Goal: Task Accomplishment & Management: Complete application form

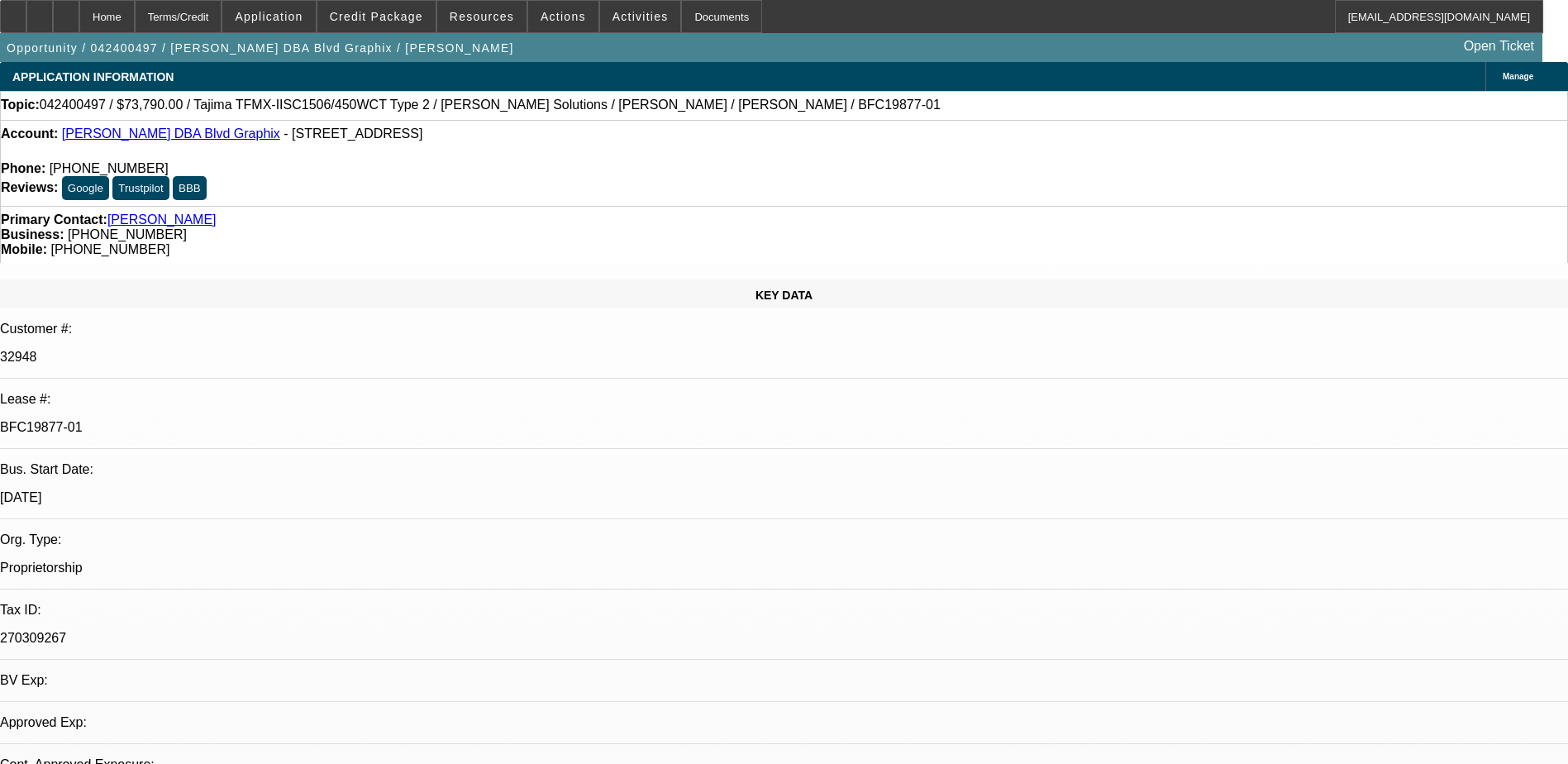
select select "0"
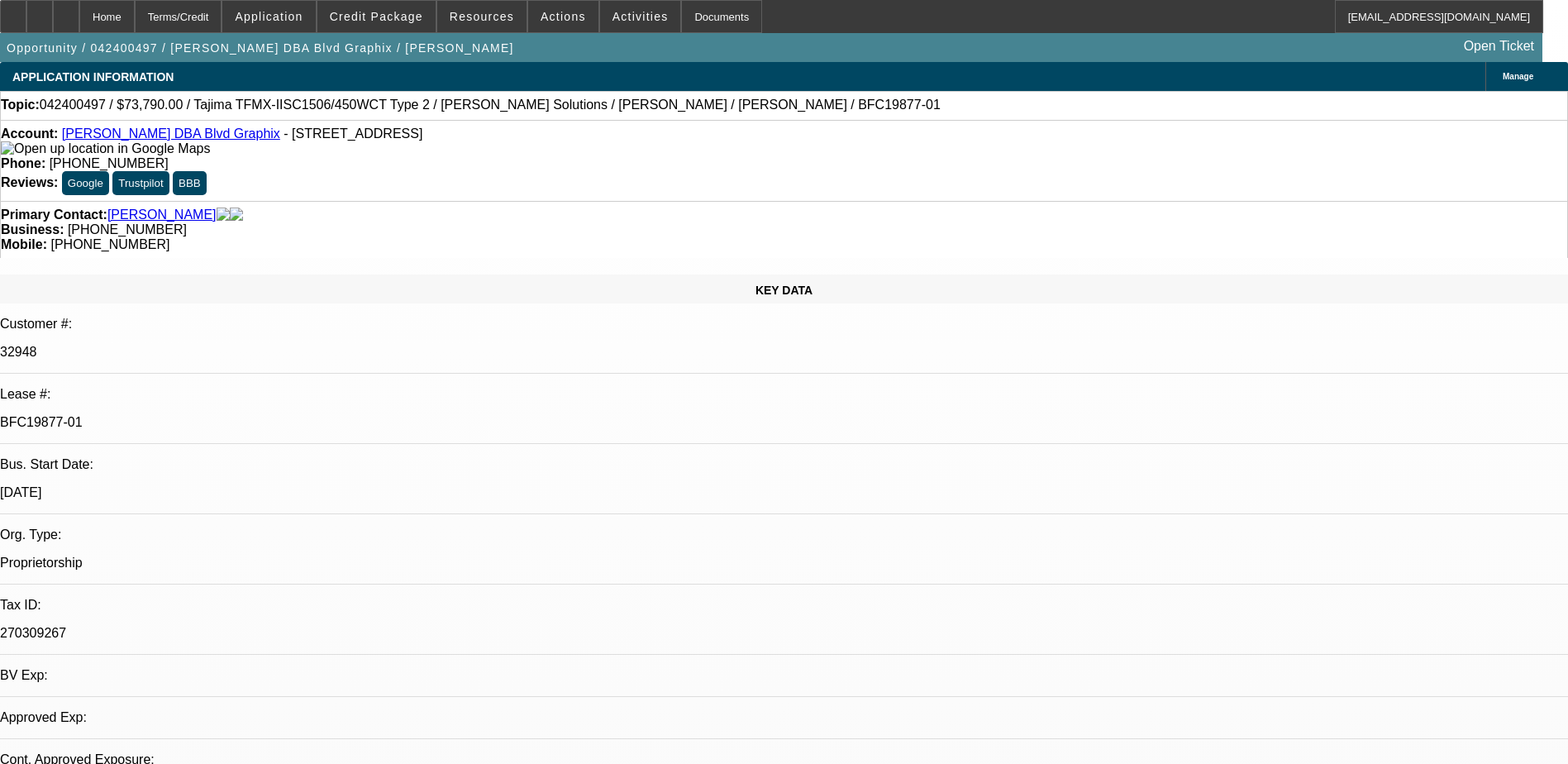
select select "2"
select select "0"
select select "2"
select select "0"
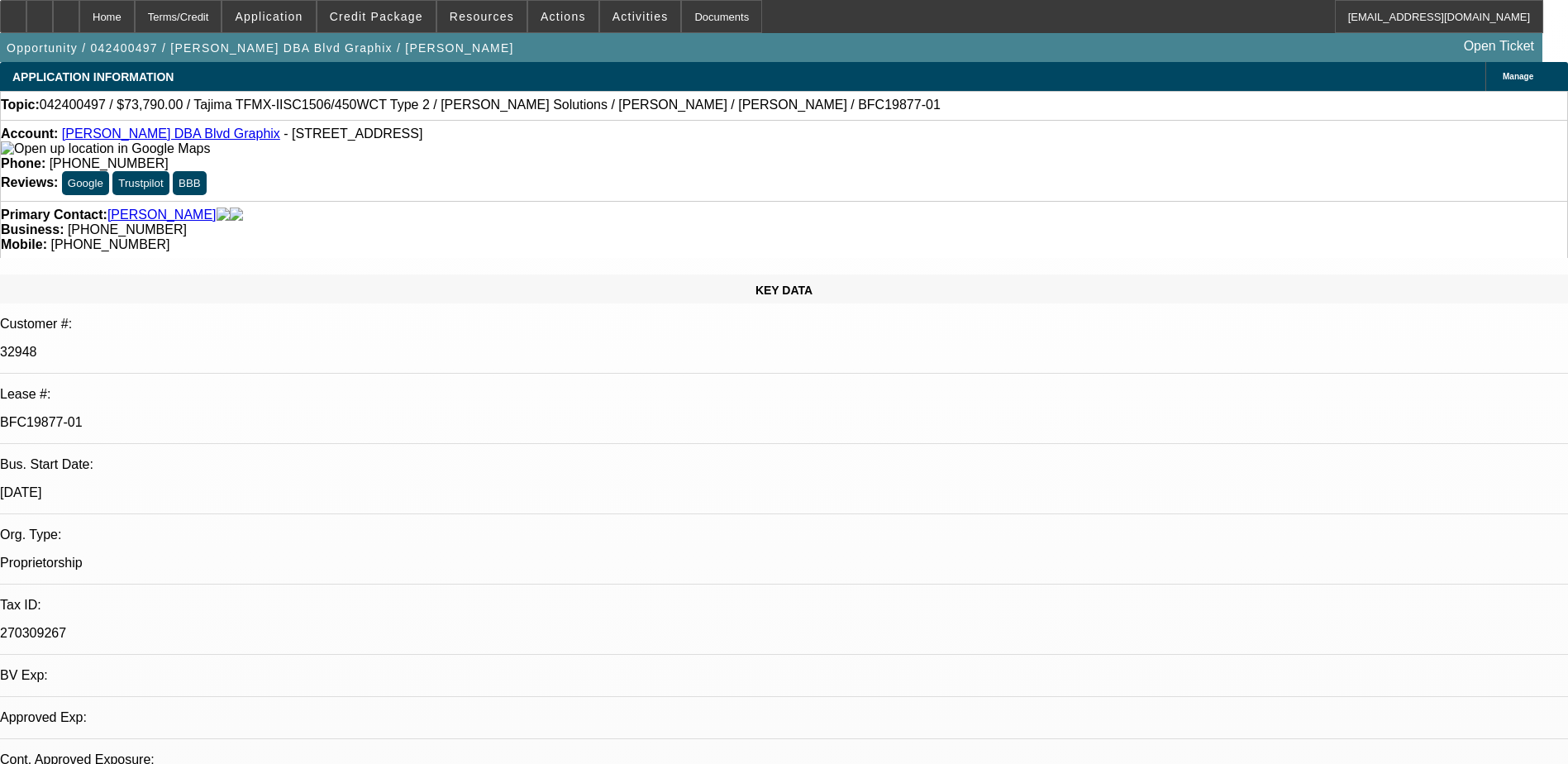
select select "1"
select select "2"
select select "6"
select select "1"
select select "2"
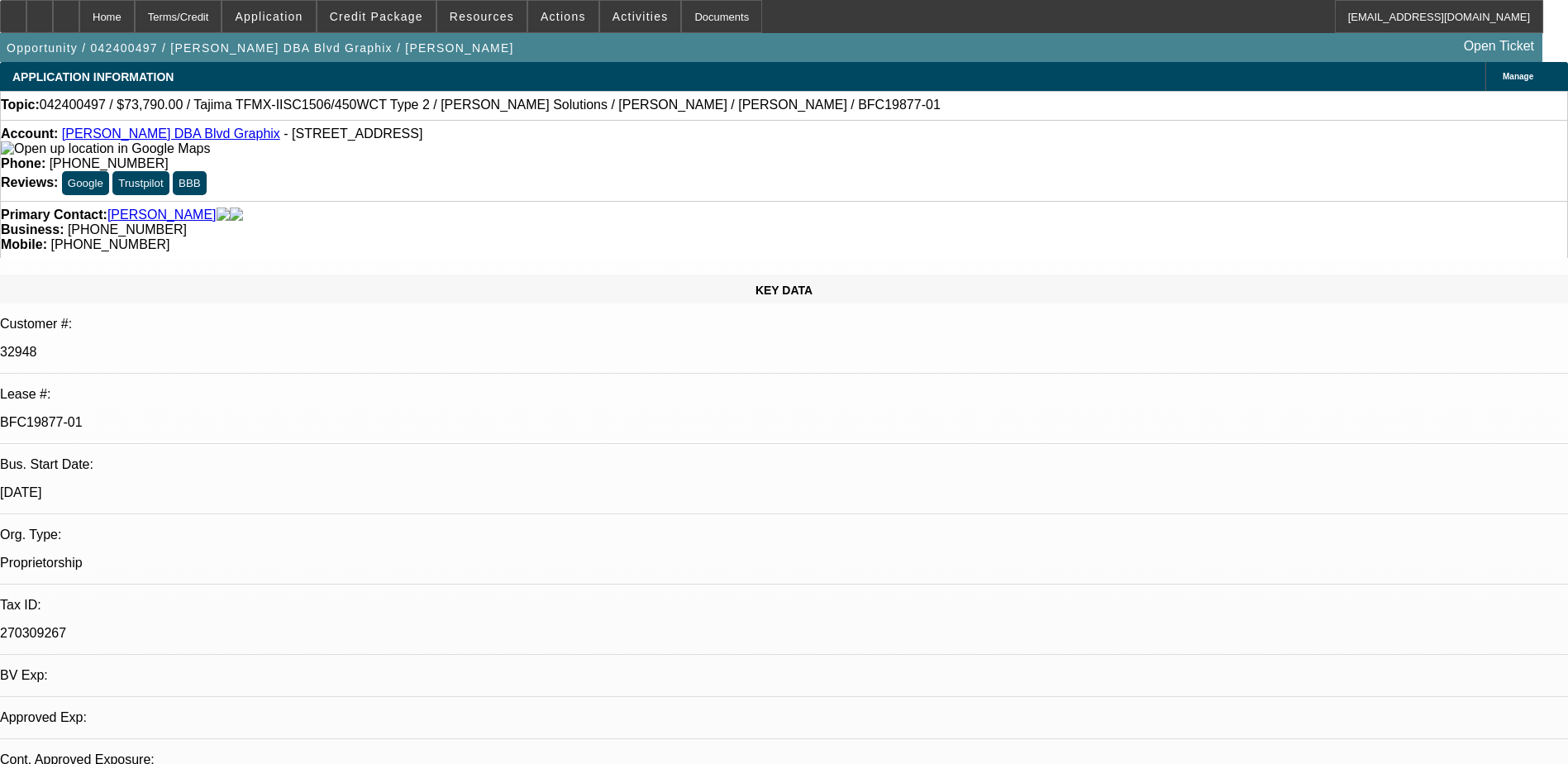
select select "6"
drag, startPoint x: 270, startPoint y: 280, endPoint x: 195, endPoint y: 277, distance: 75.1
click at [195, 415] on p "BFC19877-01" at bounding box center [784, 422] width 1568 height 15
drag, startPoint x: 195, startPoint y: 277, endPoint x: 210, endPoint y: 272, distance: 15.8
copy p "BFC19877-01"
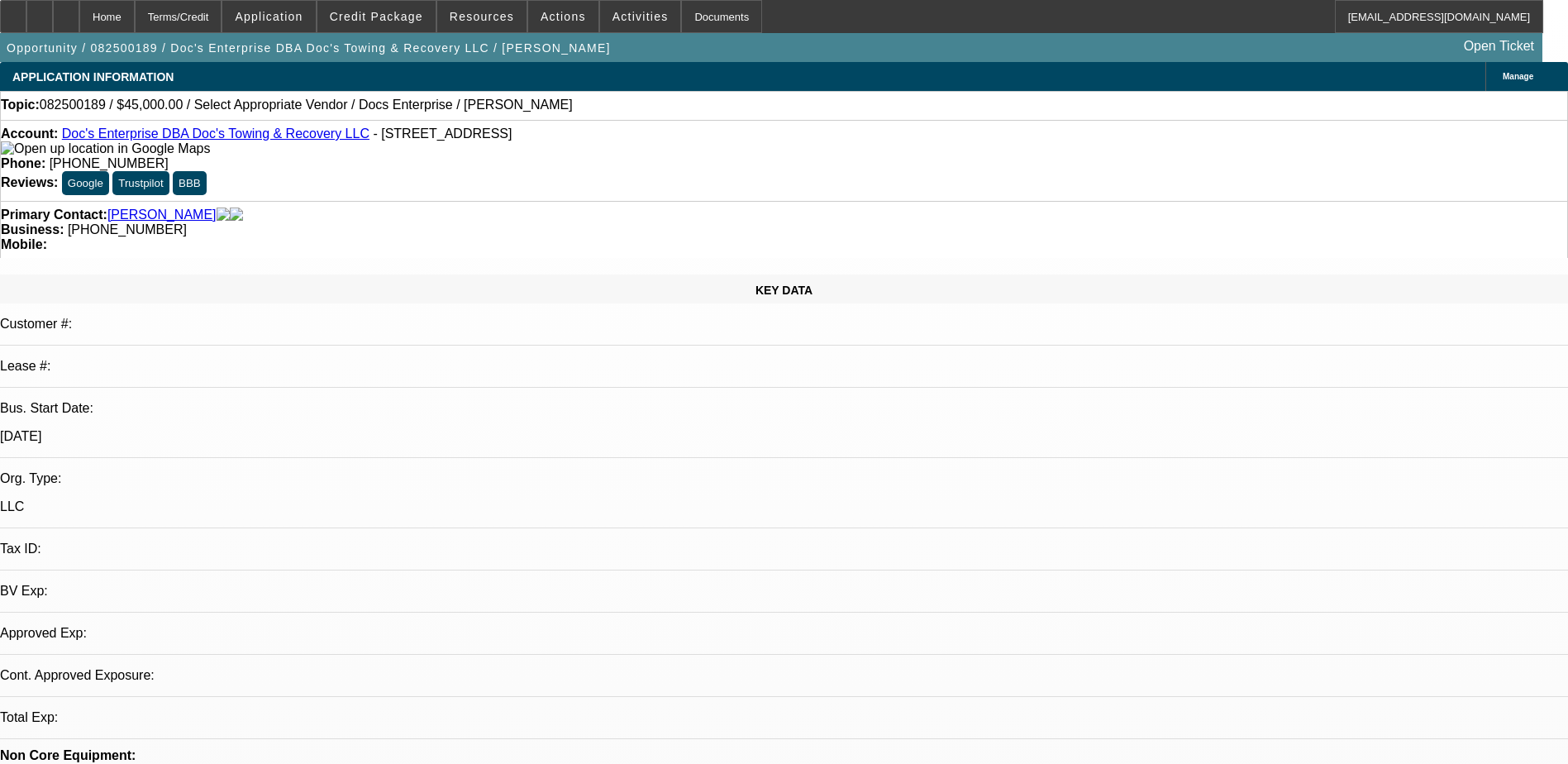
select select "0"
select select "2"
select select "0.1"
select select "4"
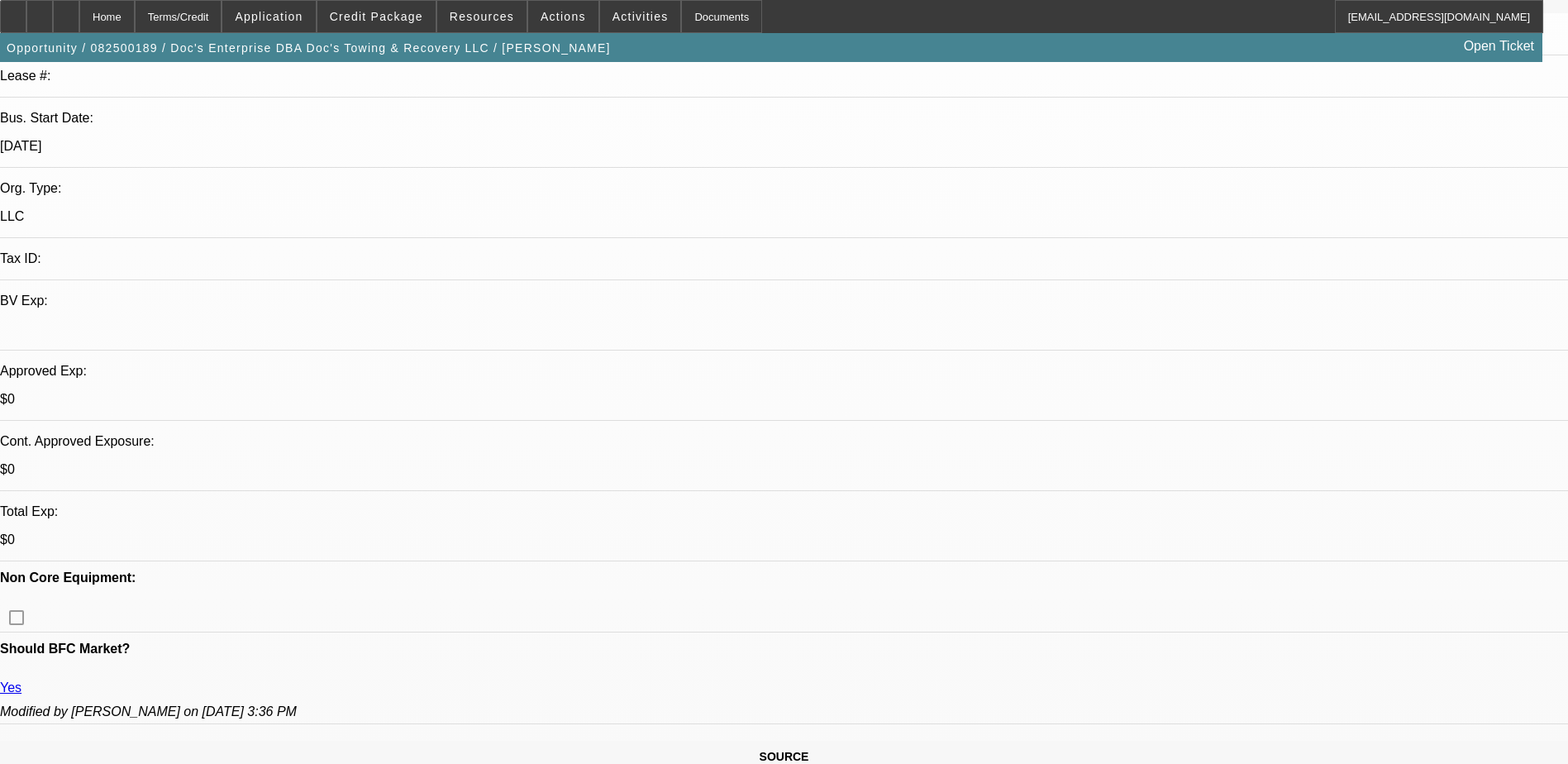
scroll to position [331, 0]
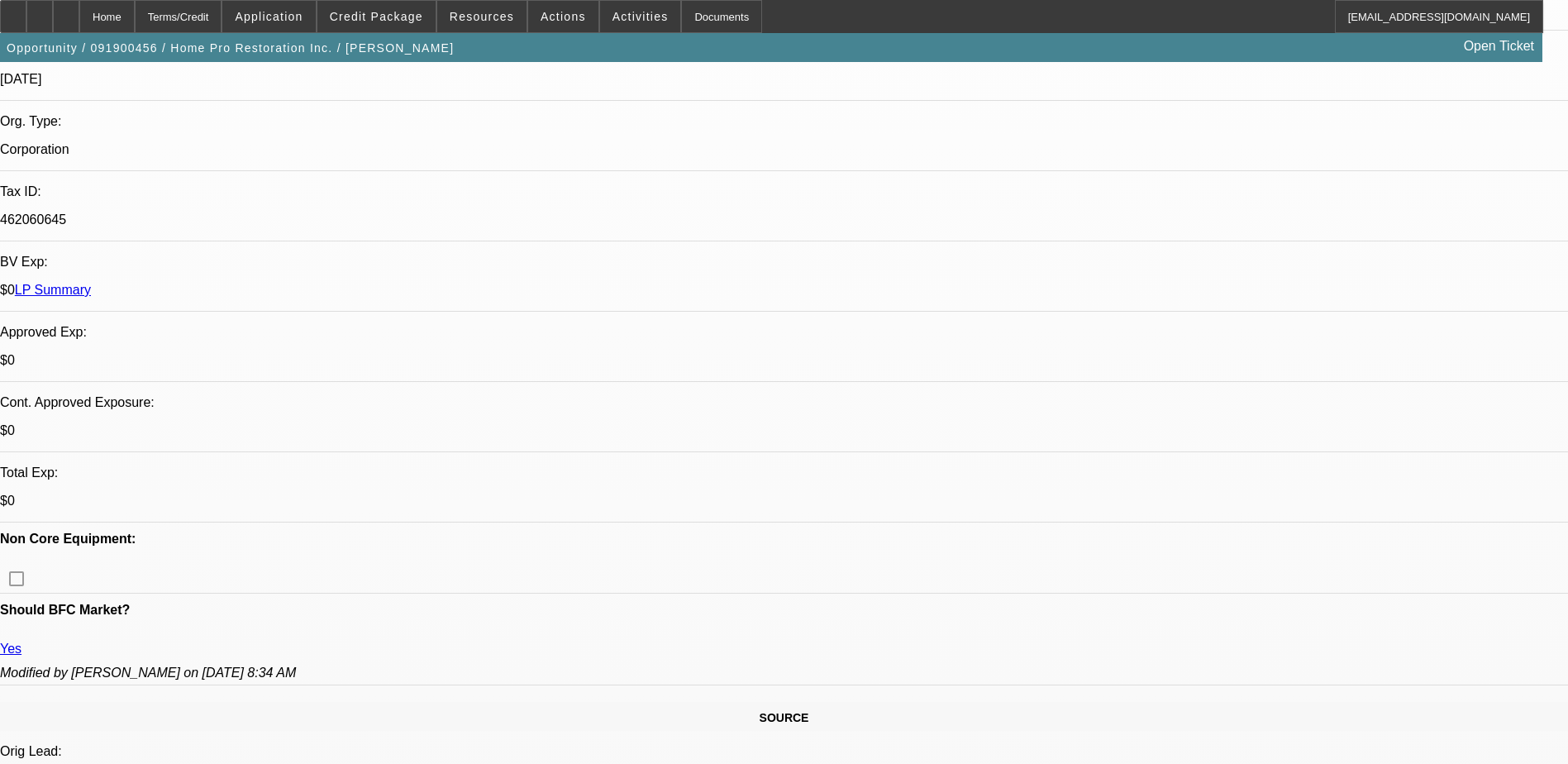
select select "0"
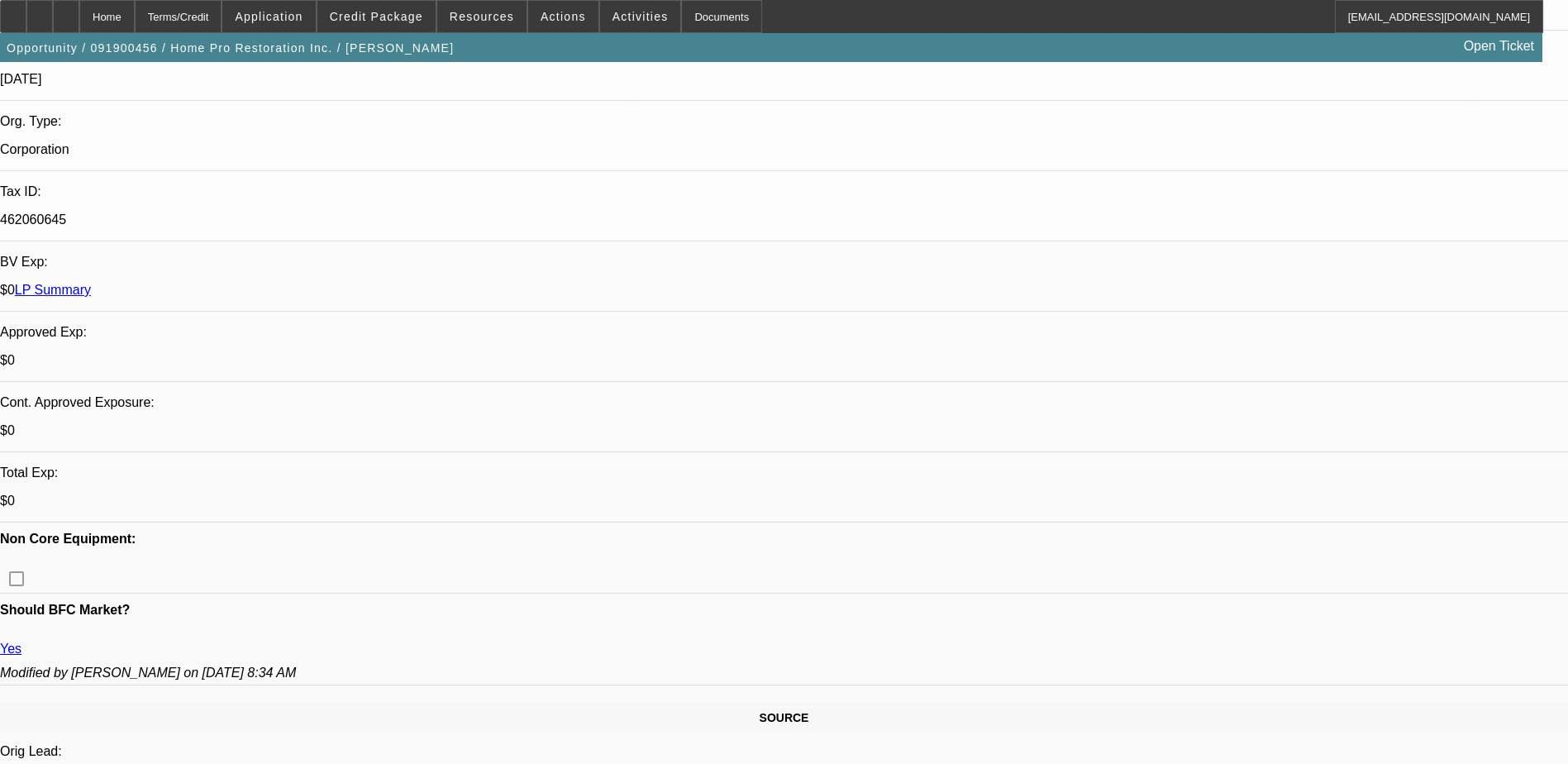
select select "0"
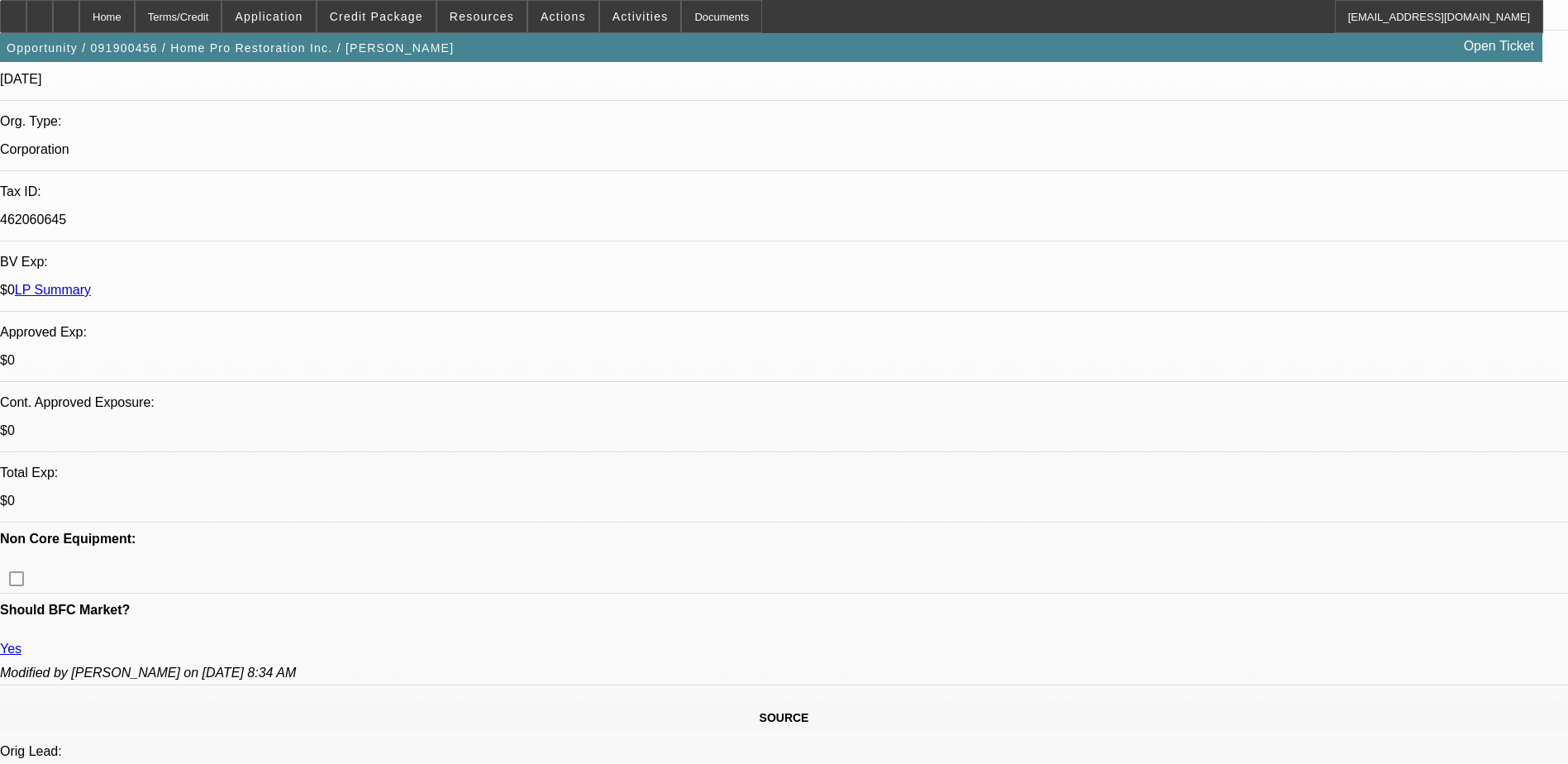
select select "0"
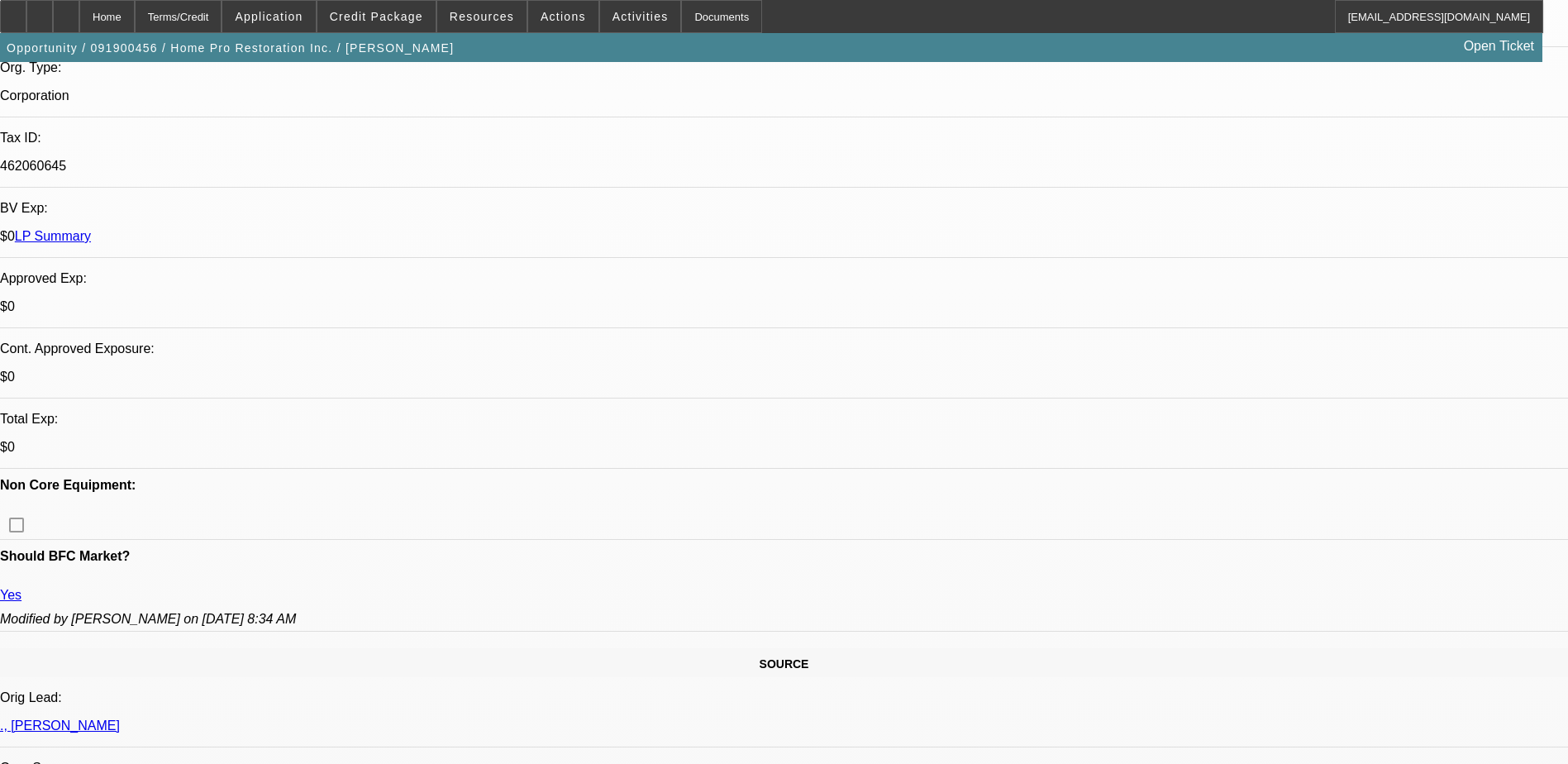
select select "1"
select select "6"
select select "1"
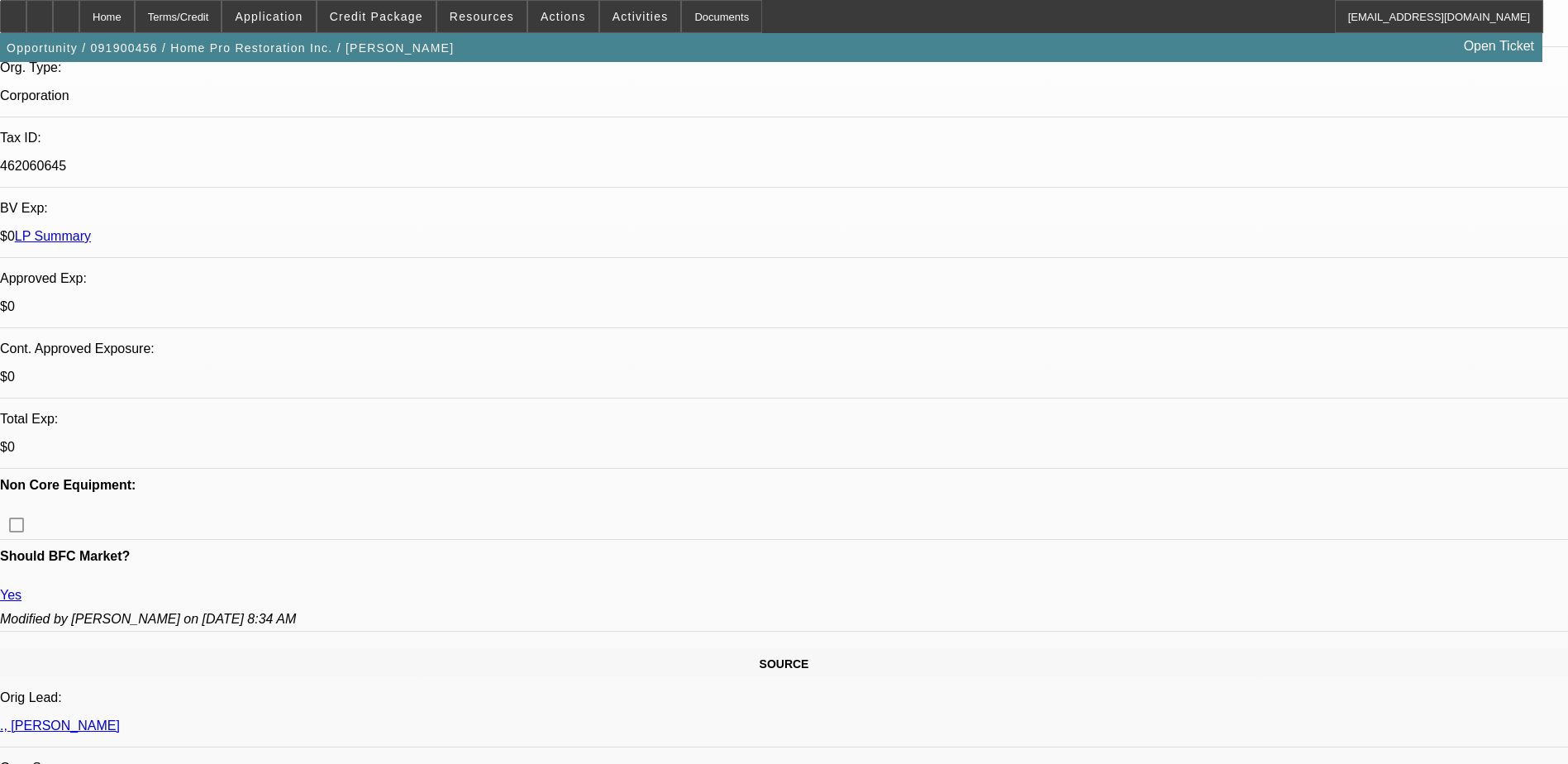
select select "6"
select select "1"
select select "6"
select select "1"
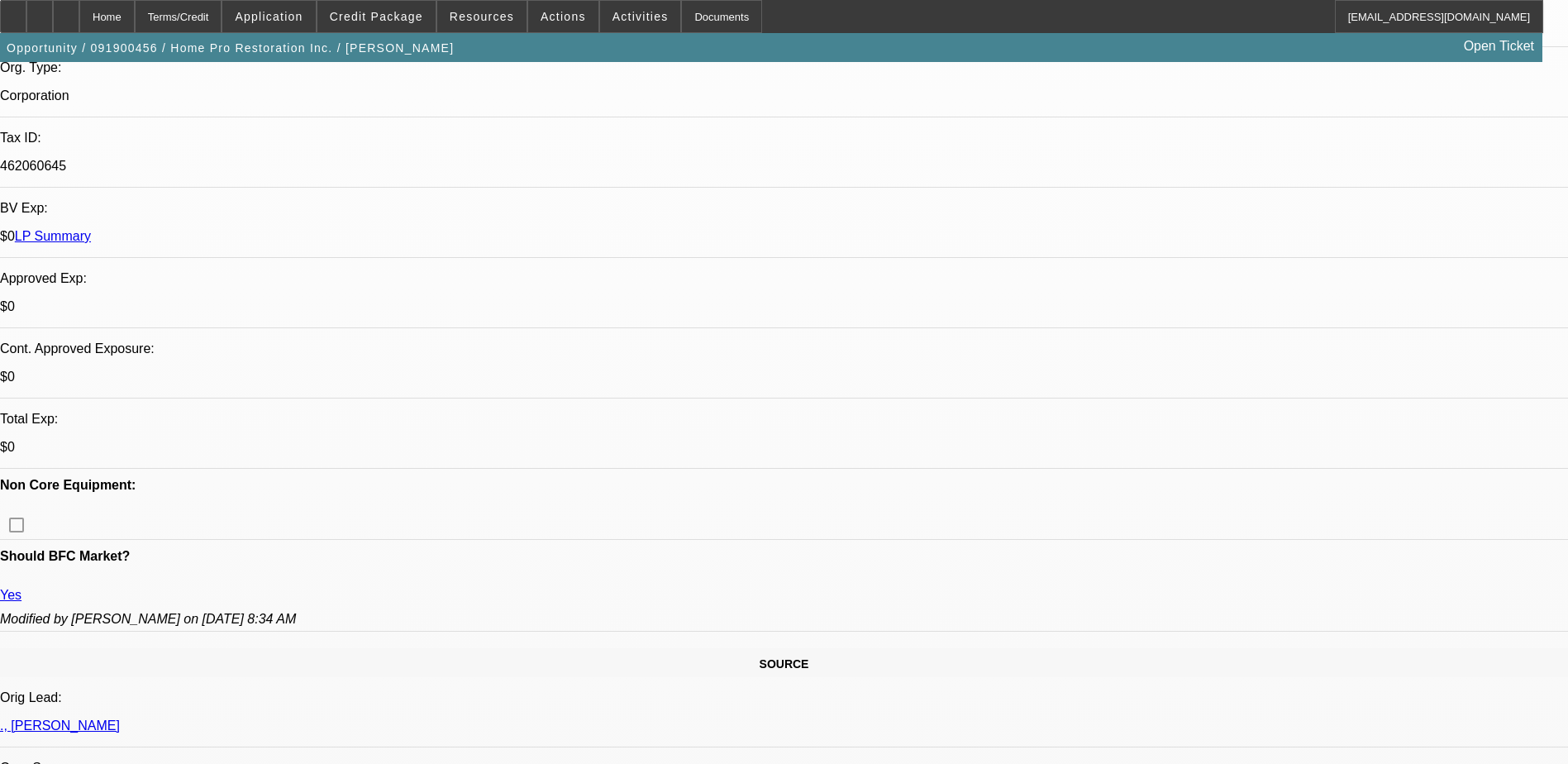
select select "1"
select select "6"
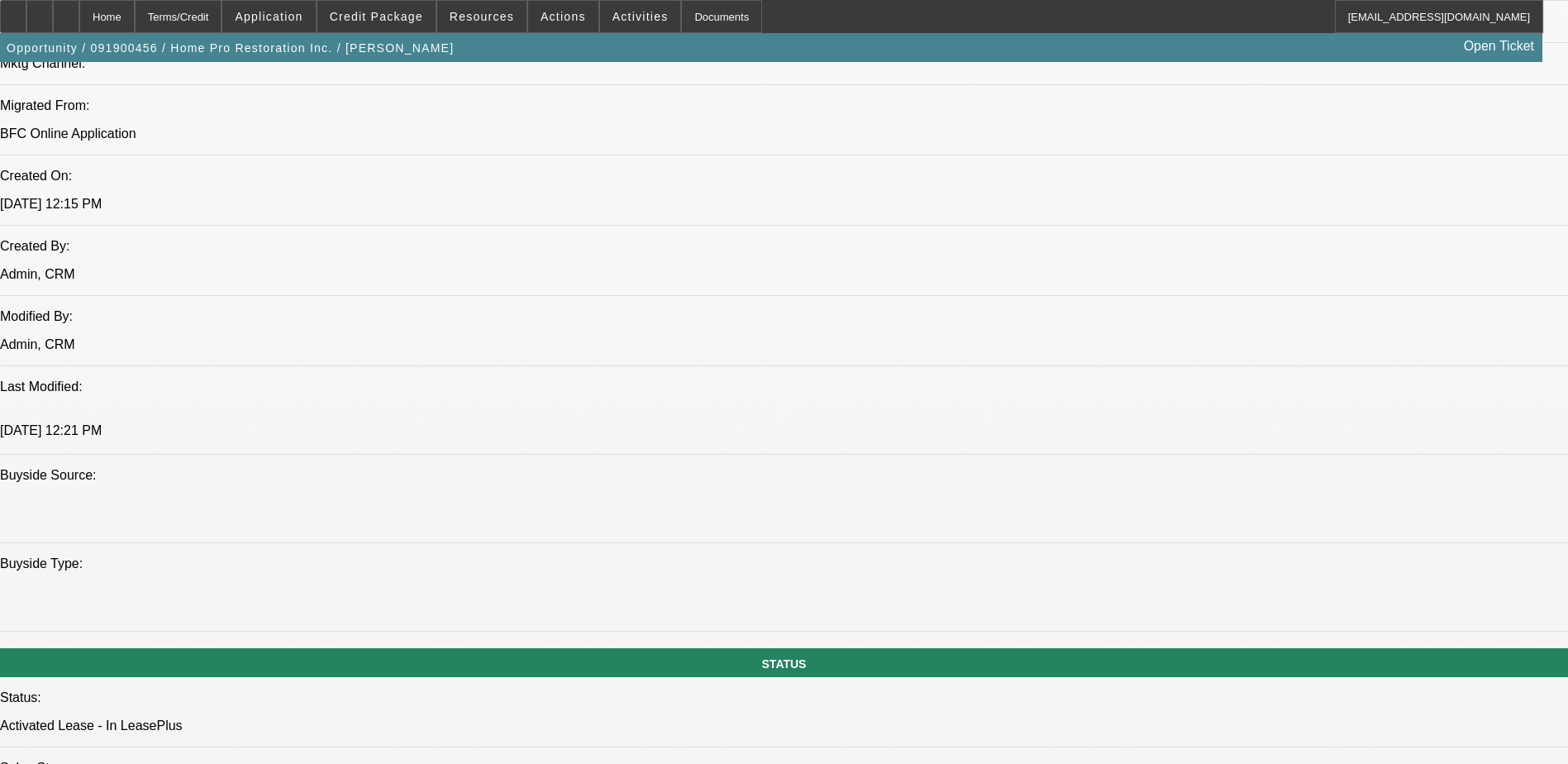
scroll to position [1323, 0]
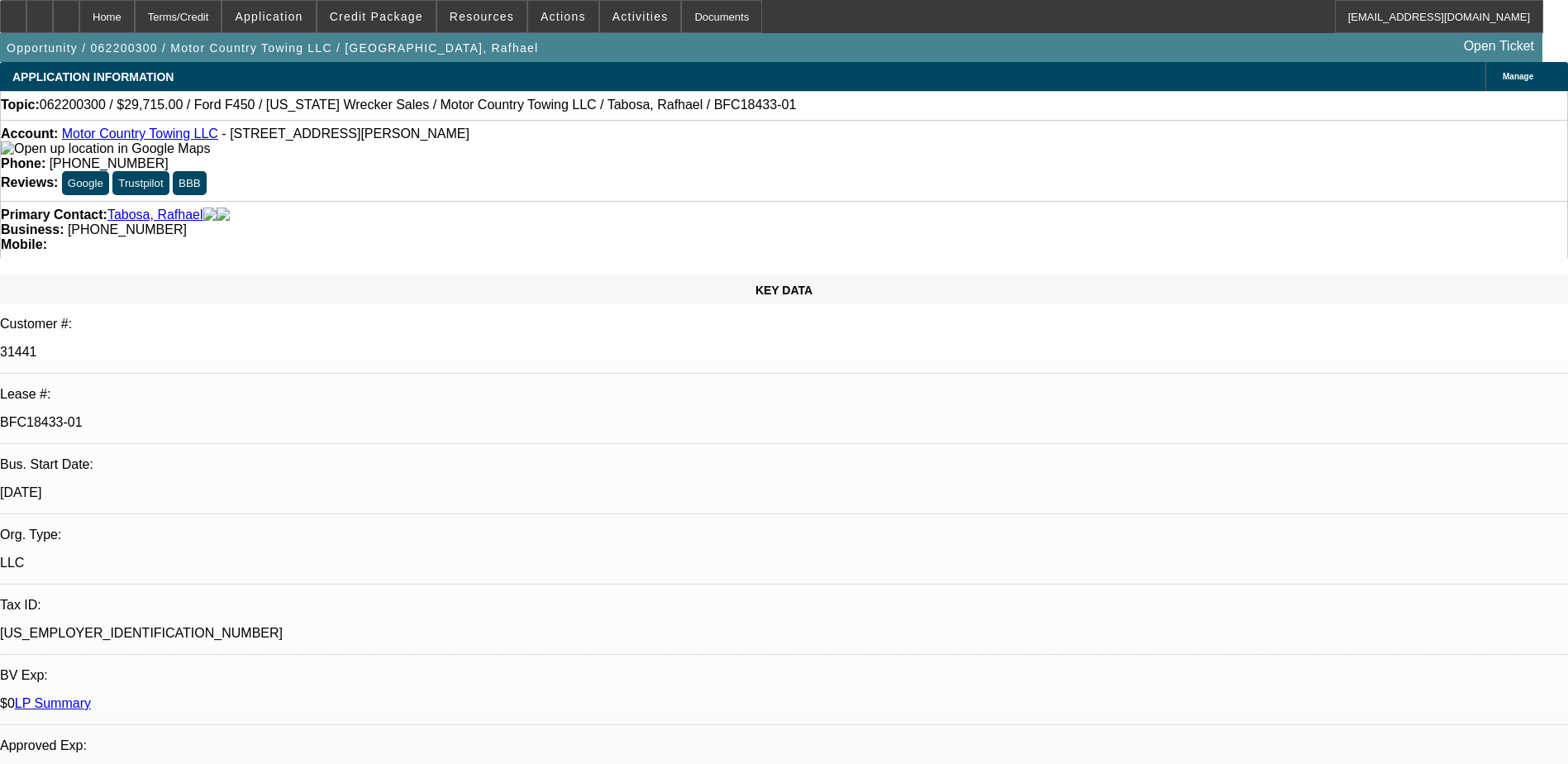
select select "0"
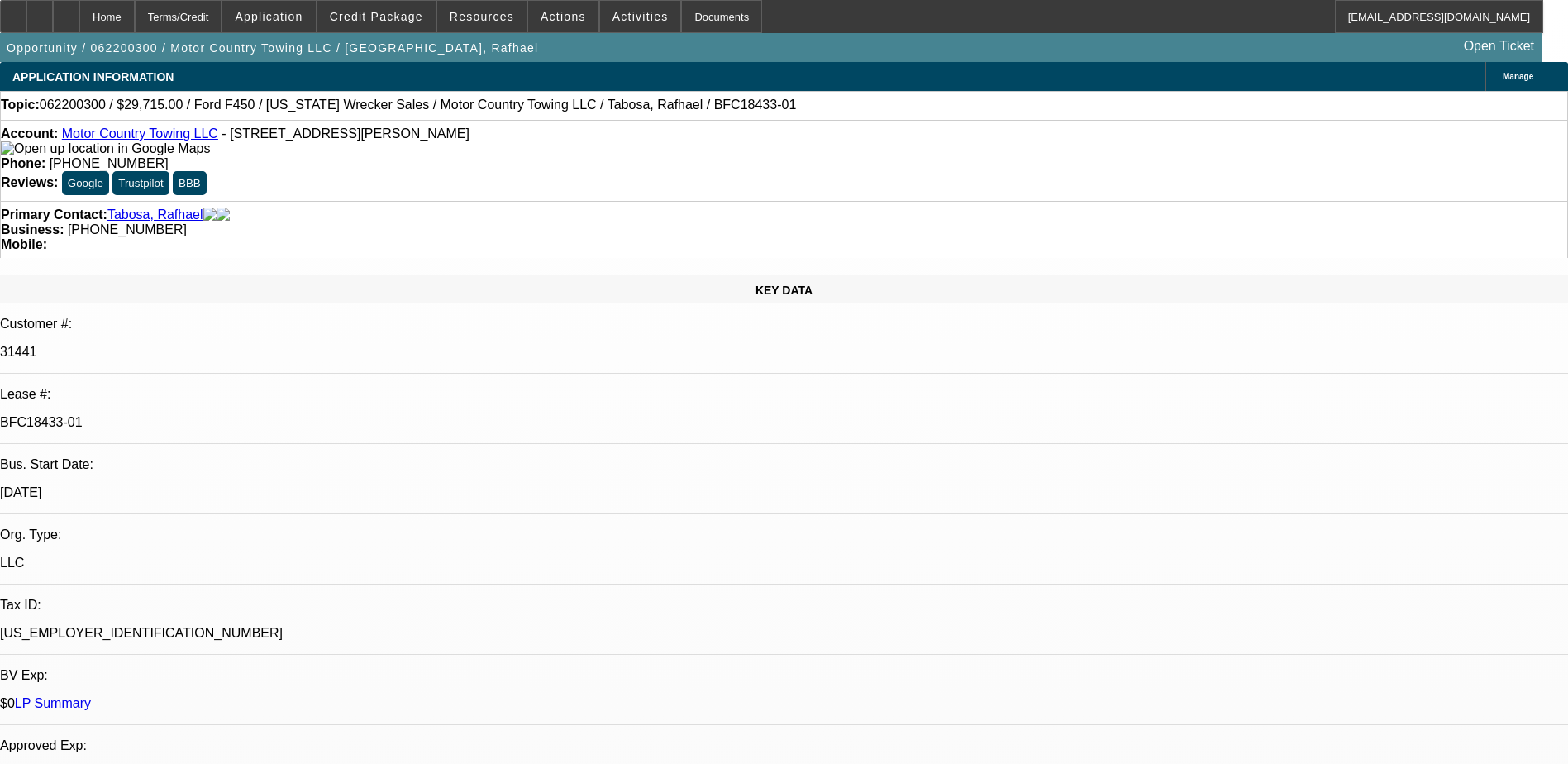
select select "0.1"
select select "0"
select select "0.1"
select select "0"
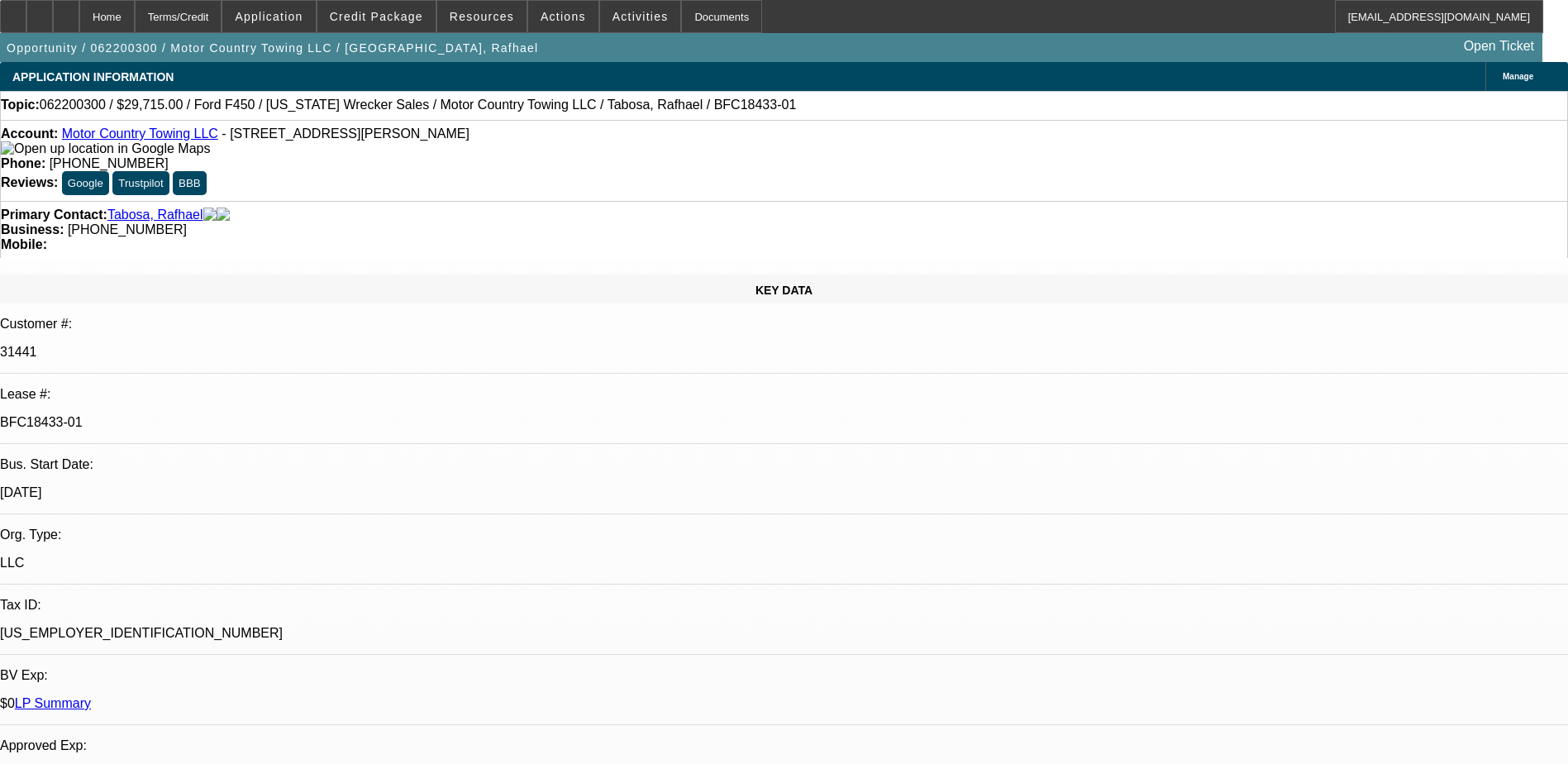
select select "0"
select select "1"
select select "2"
select select "6"
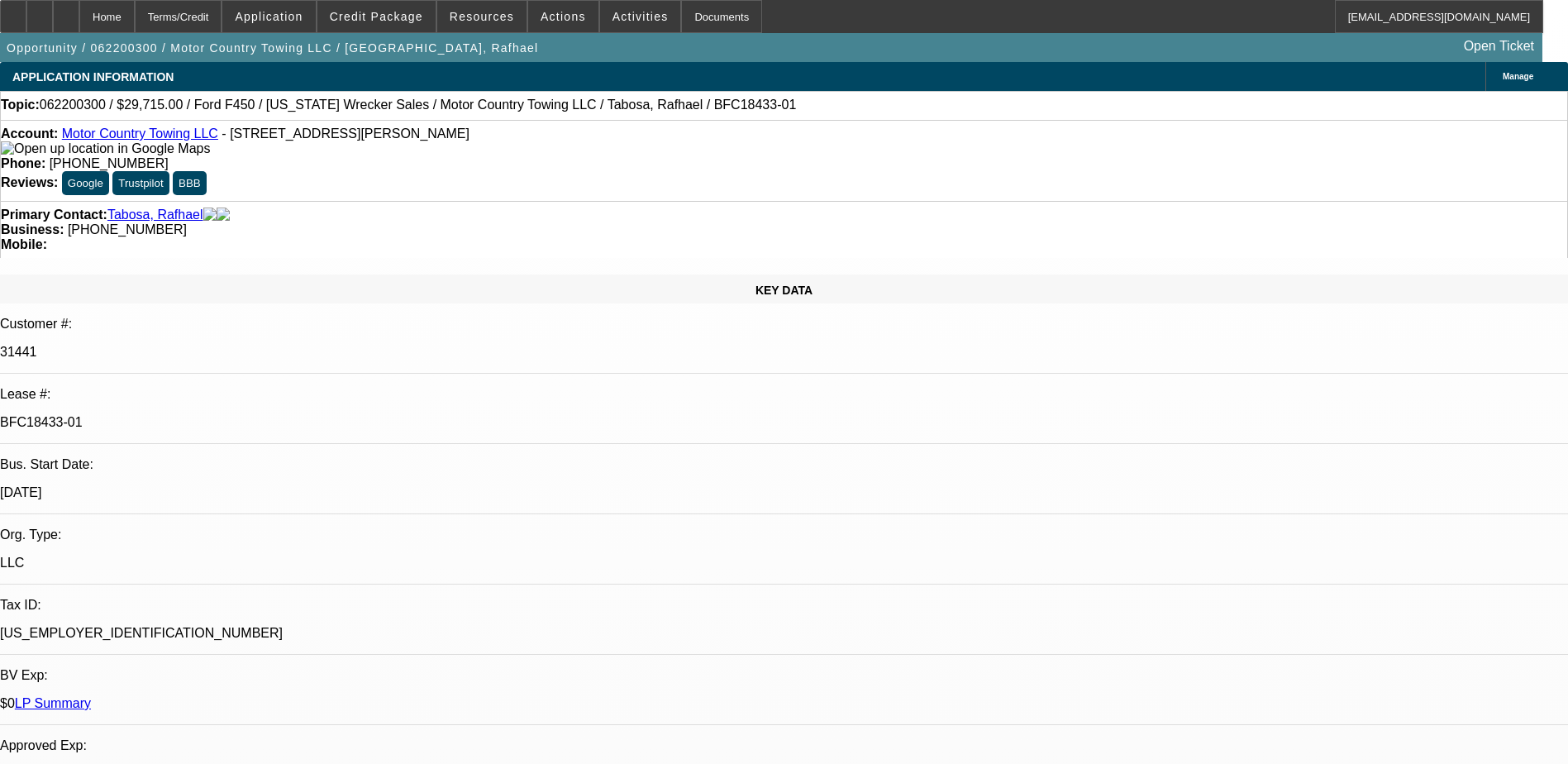
select select "1"
select select "2"
select select "4"
select select "1"
select select "2"
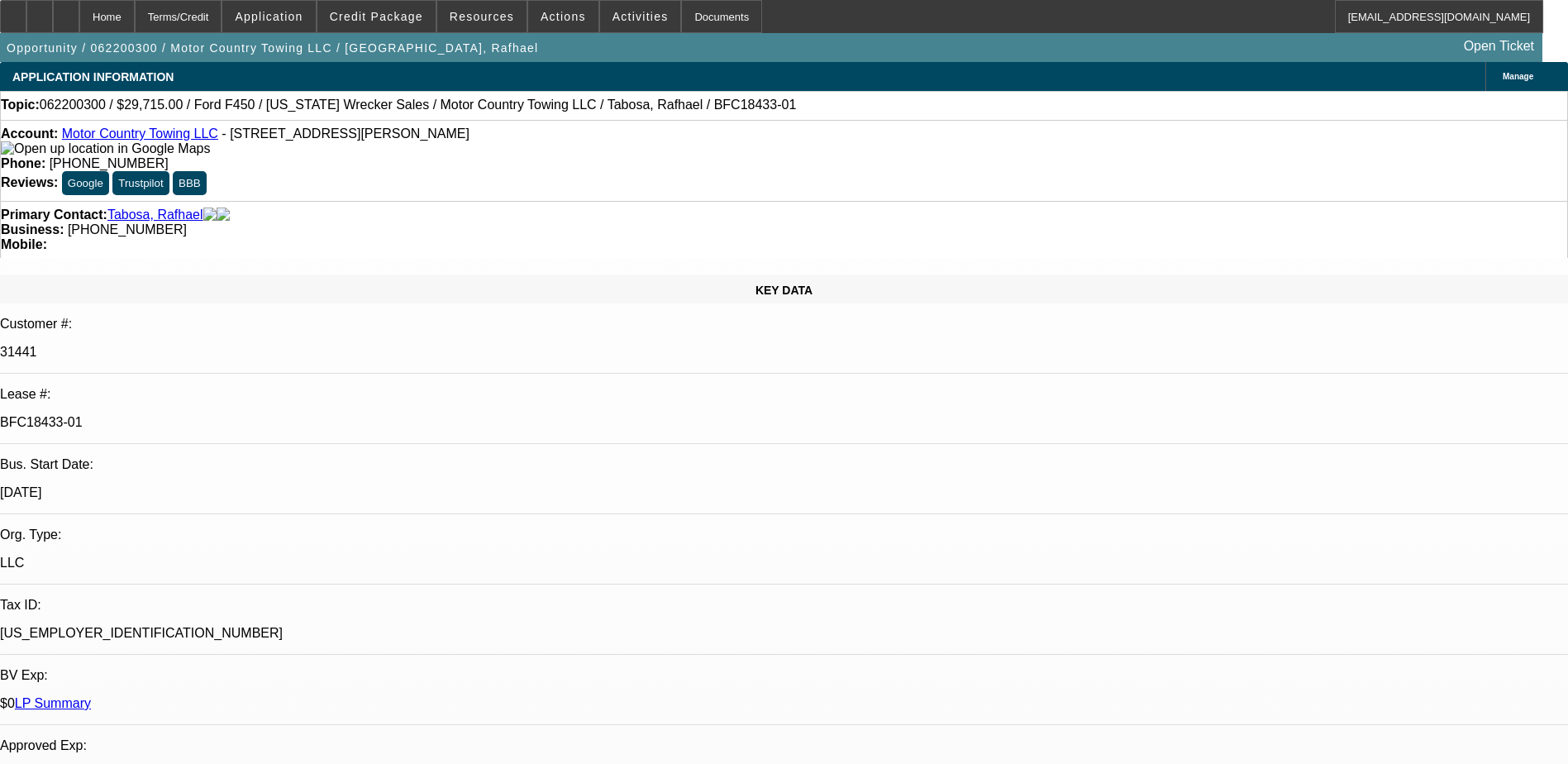
select select "4"
select select "1"
select select "6"
drag, startPoint x: 912, startPoint y: 289, endPoint x: 838, endPoint y: 293, distance: 74.1
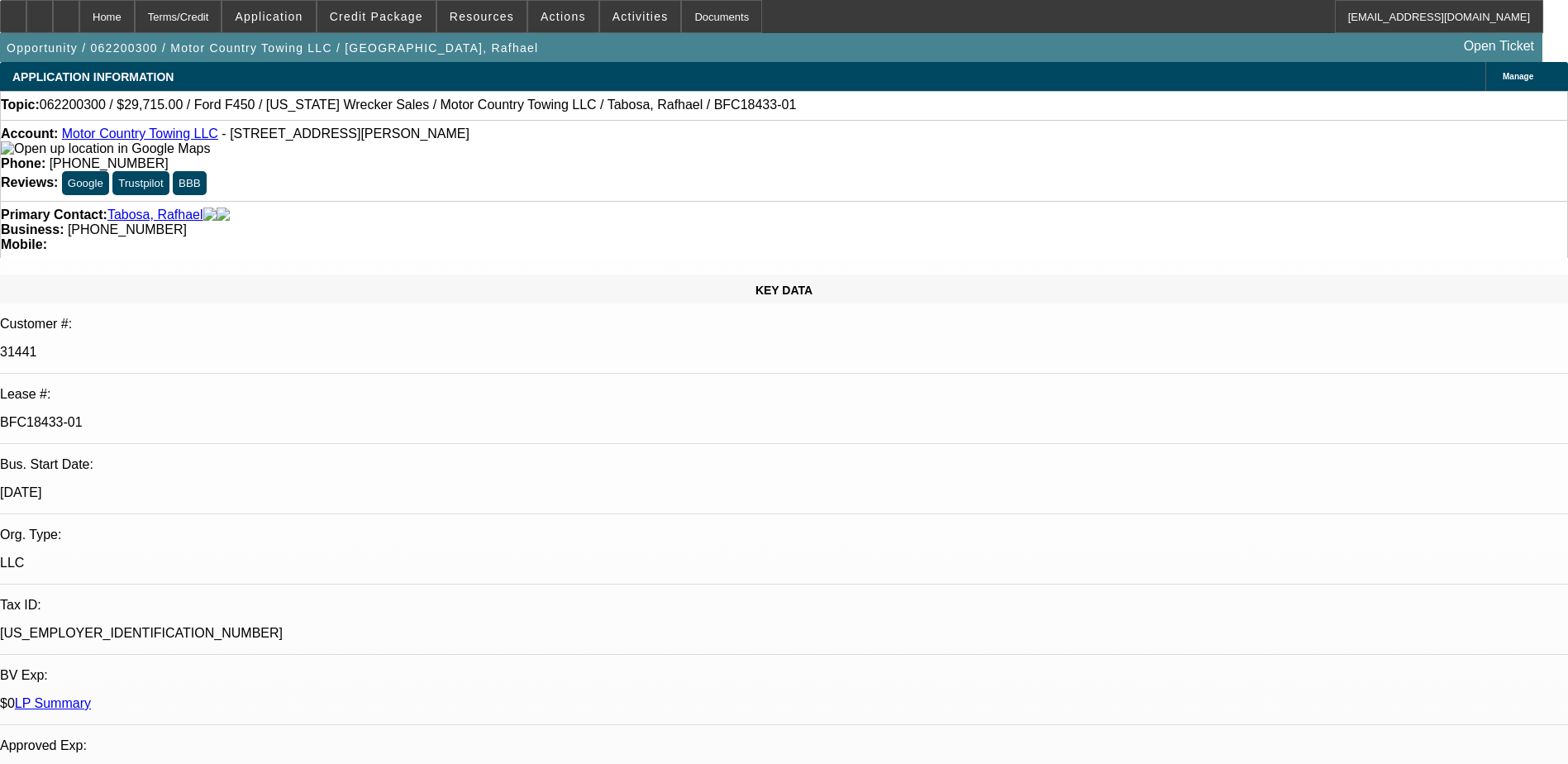
drag, startPoint x: 838, startPoint y: 293, endPoint x: 851, endPoint y: 287, distance: 14.3
drag, startPoint x: 775, startPoint y: 296, endPoint x: 733, endPoint y: 297, distance: 42.0
